Goal: Task Accomplishment & Management: Manage account settings

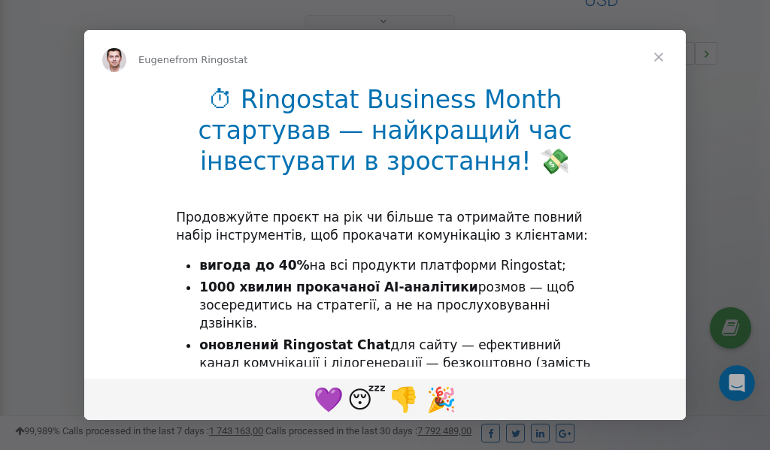
click at [661, 60] on span "Close" at bounding box center [658, 57] width 54 height 54
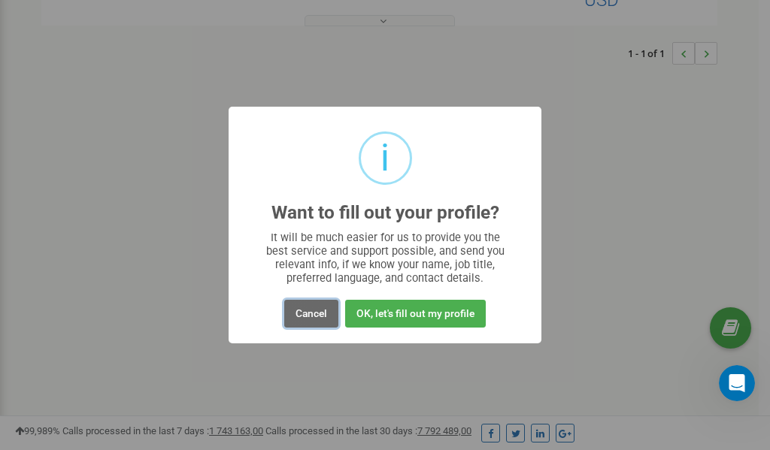
click at [311, 308] on button "Cancel" at bounding box center [311, 314] width 54 height 28
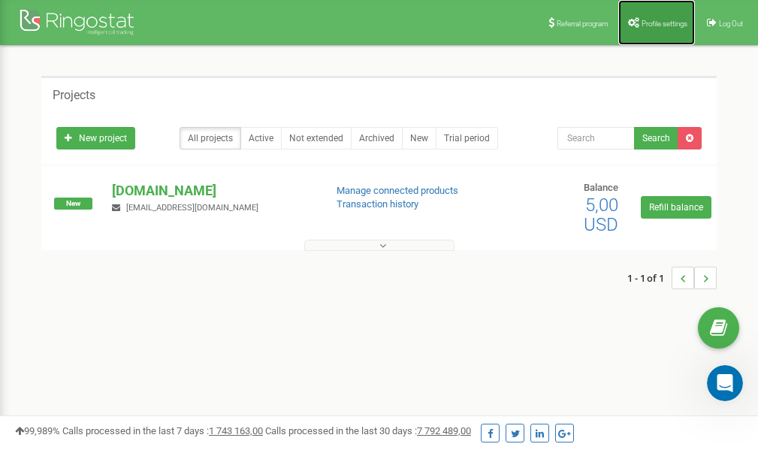
click at [652, 23] on span "Profile settings" at bounding box center [665, 24] width 46 height 8
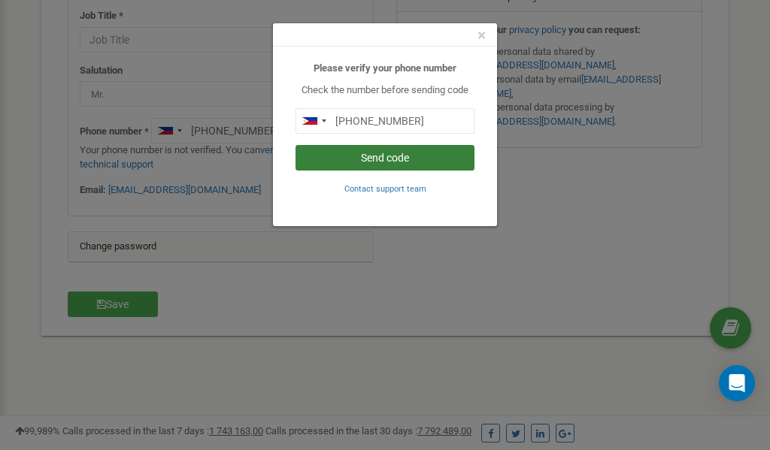
click at [373, 159] on button "Send code" at bounding box center [384, 158] width 179 height 26
